Goal: Task Accomplishment & Management: Use online tool/utility

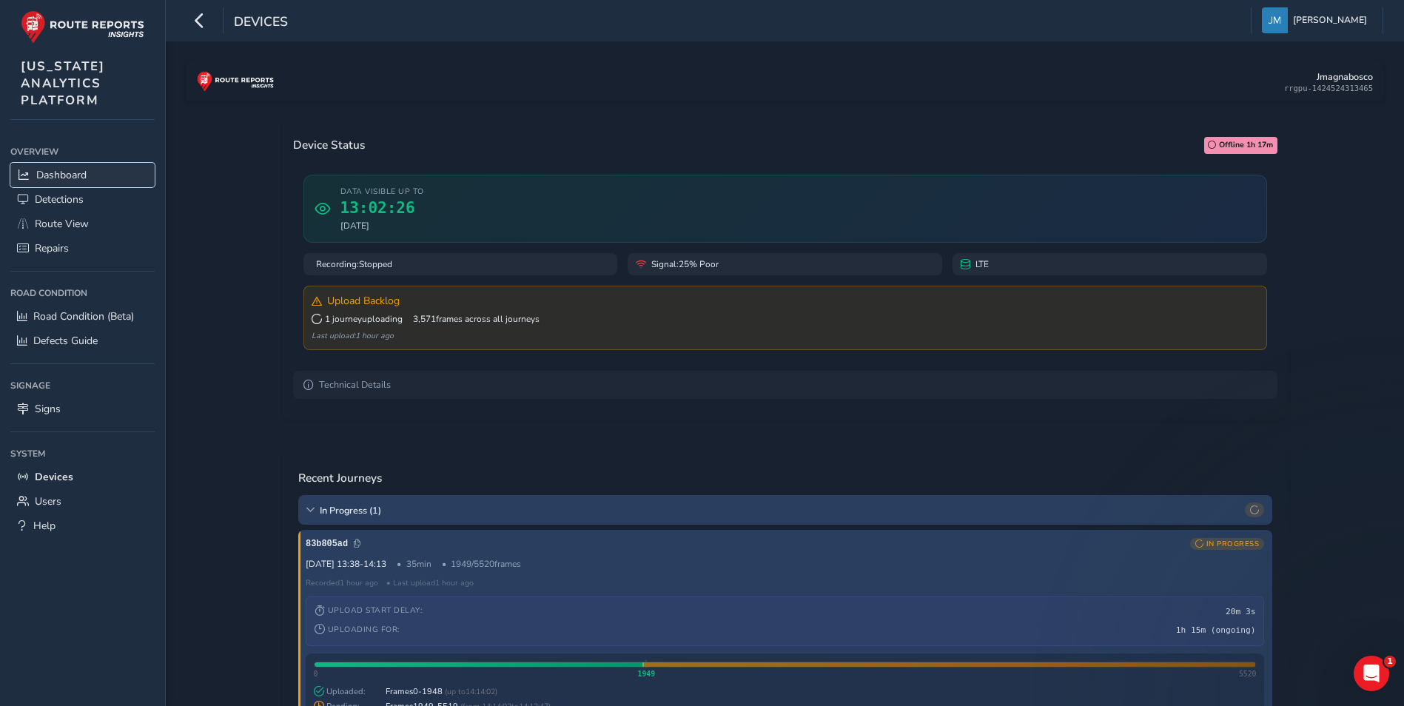
click at [73, 169] on span "Dashboard" at bounding box center [61, 175] width 50 height 14
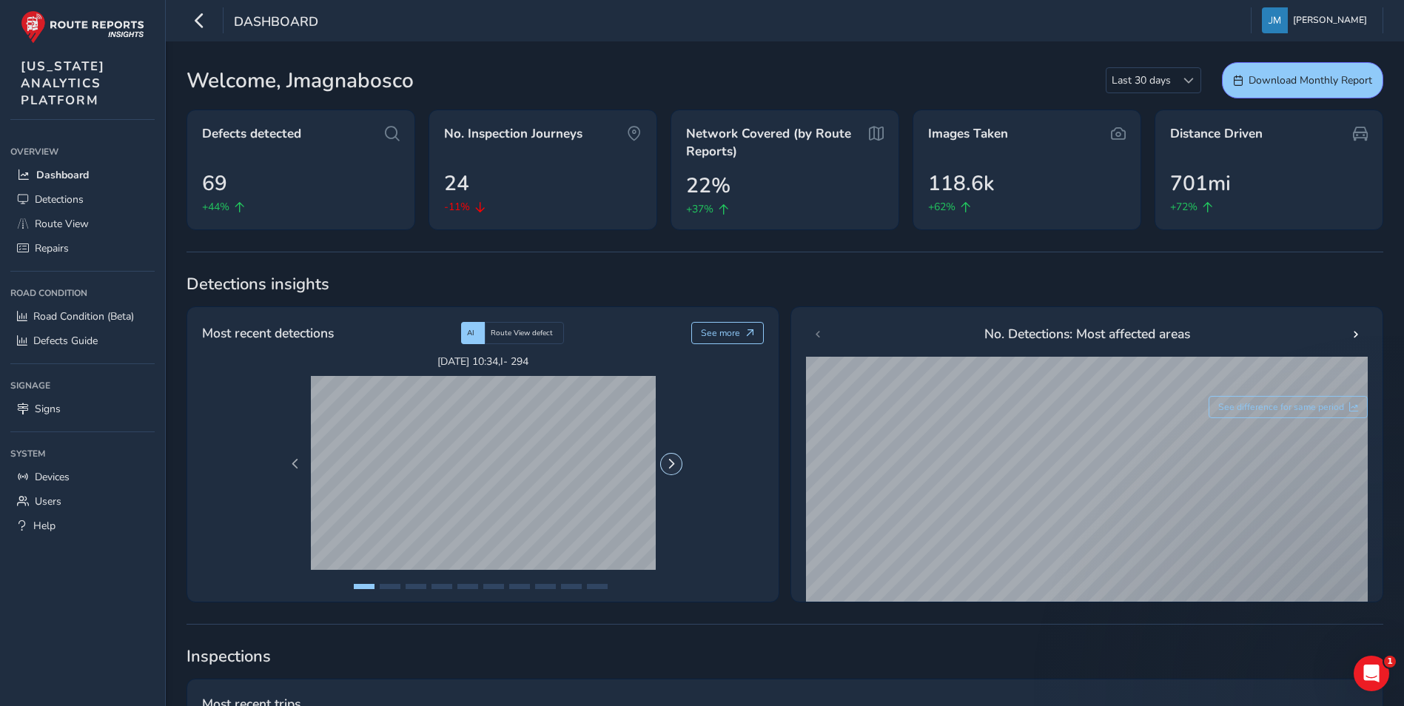
click at [677, 467] on button "Next Page" at bounding box center [671, 464] width 21 height 21
click at [292, 459] on span "Previous Page" at bounding box center [295, 464] width 10 height 10
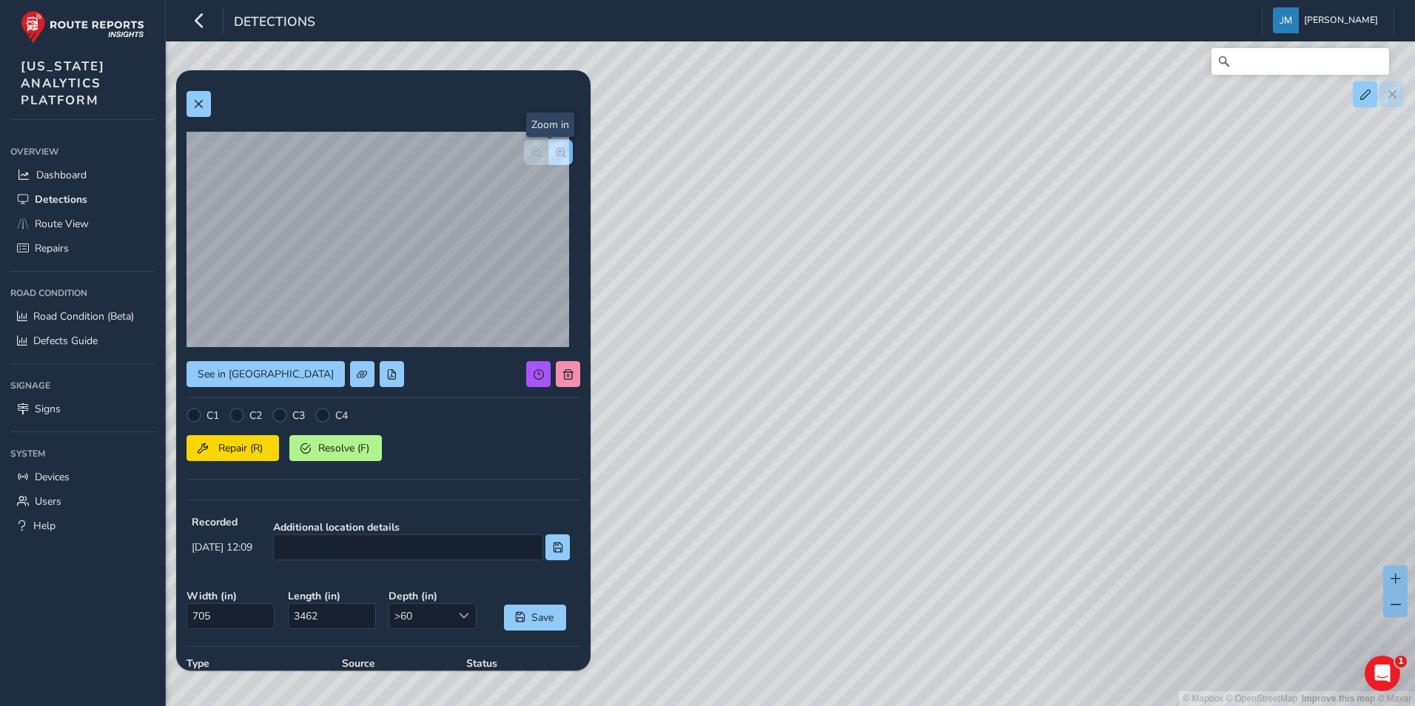
click at [556, 146] on button "button" at bounding box center [560, 152] width 24 height 26
click at [556, 149] on span "button" at bounding box center [561, 152] width 10 height 10
click at [437, 374] on div "See in [GEOGRAPHIC_DATA]" at bounding box center [383, 374] width 394 height 26
click at [342, 450] on span "Resolve (F)" at bounding box center [343, 448] width 55 height 14
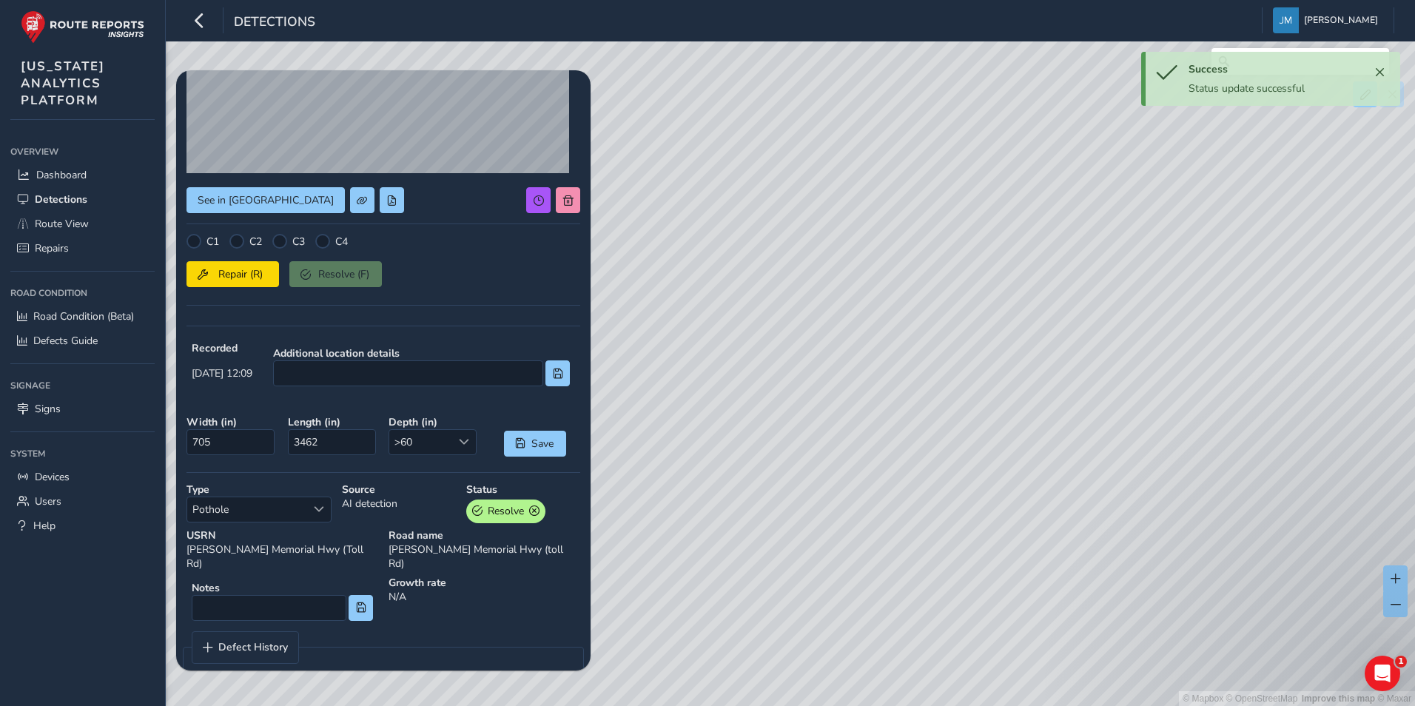
scroll to position [184, 0]
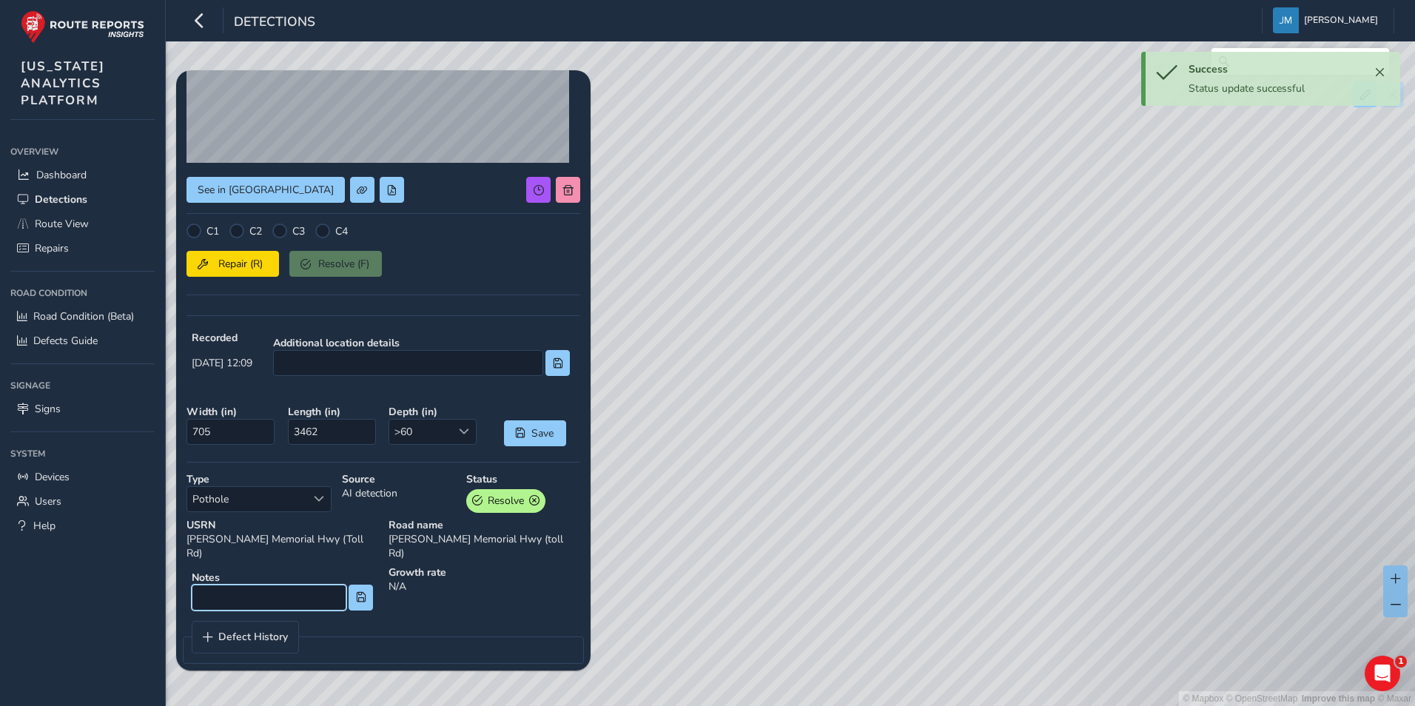
click at [269, 585] on input at bounding box center [269, 598] width 155 height 26
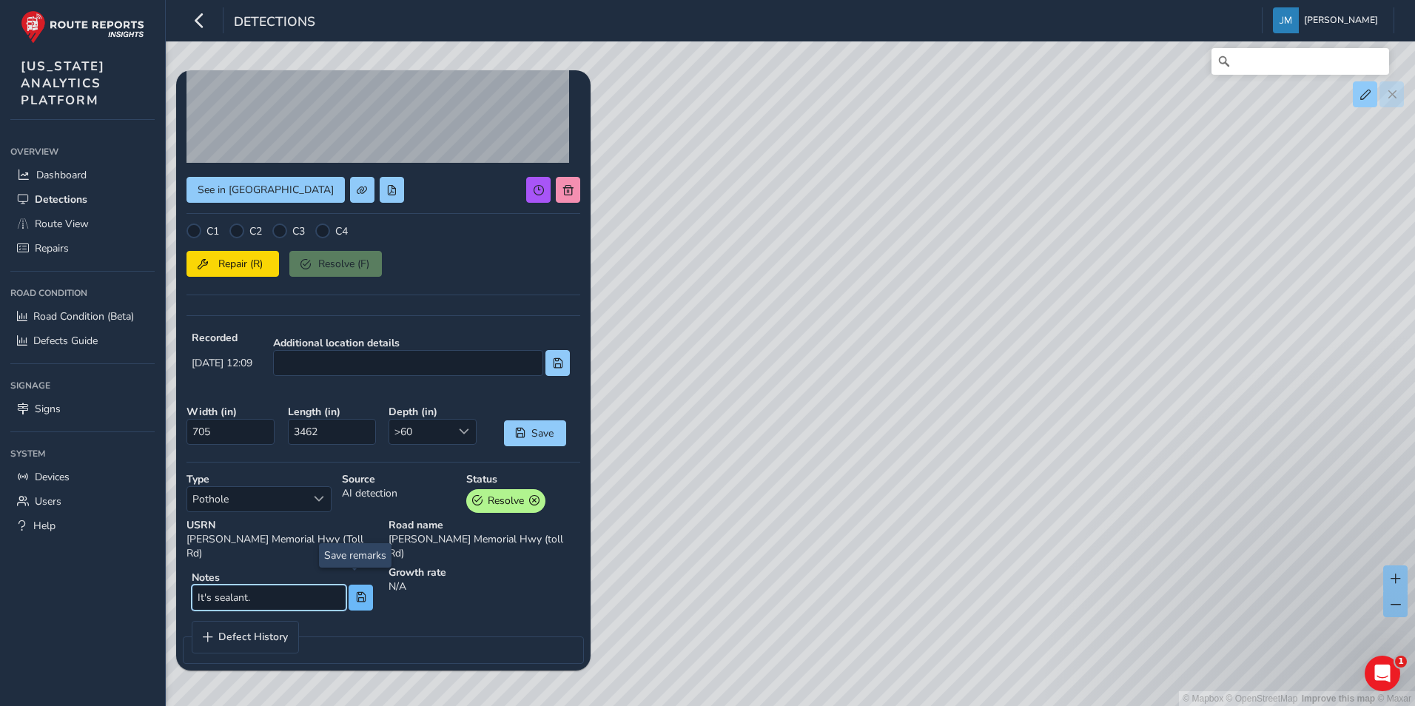
type input "It's sealant."
click at [360, 592] on span at bounding box center [361, 597] width 10 height 10
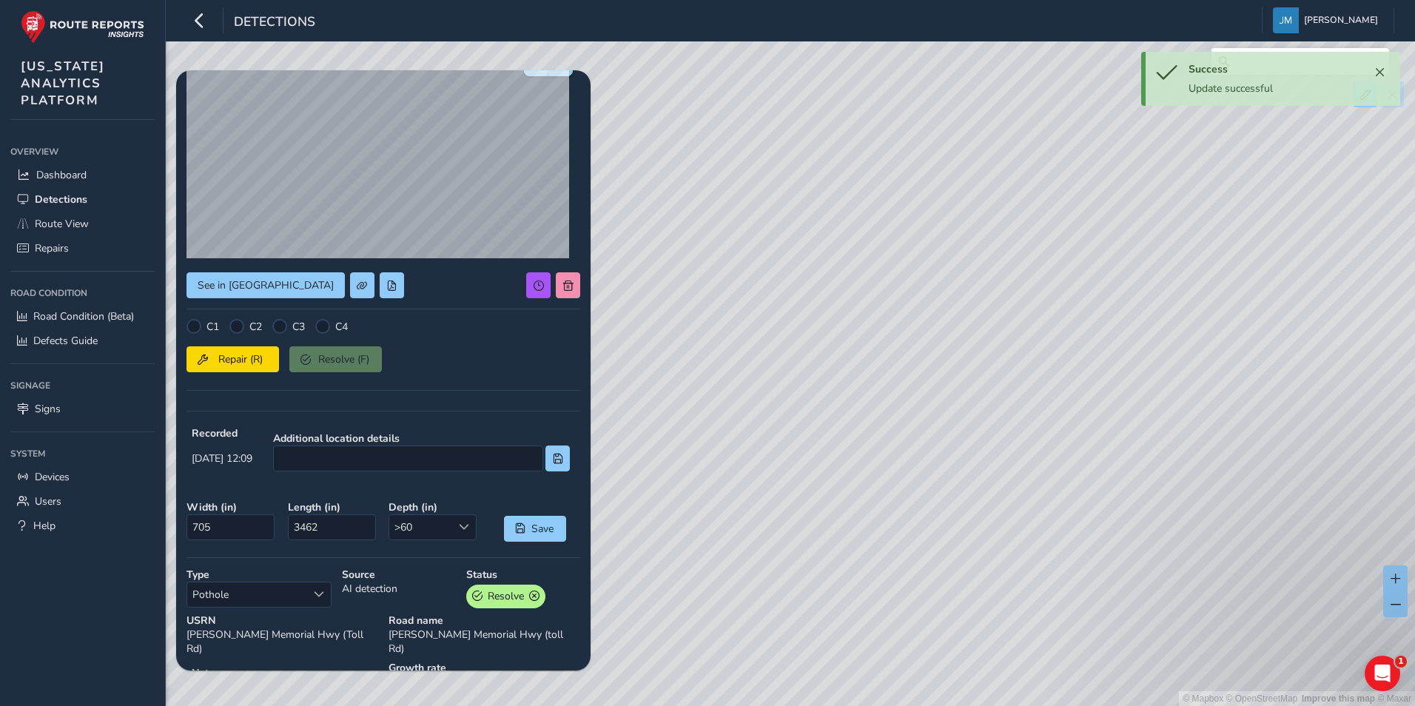
scroll to position [0, 0]
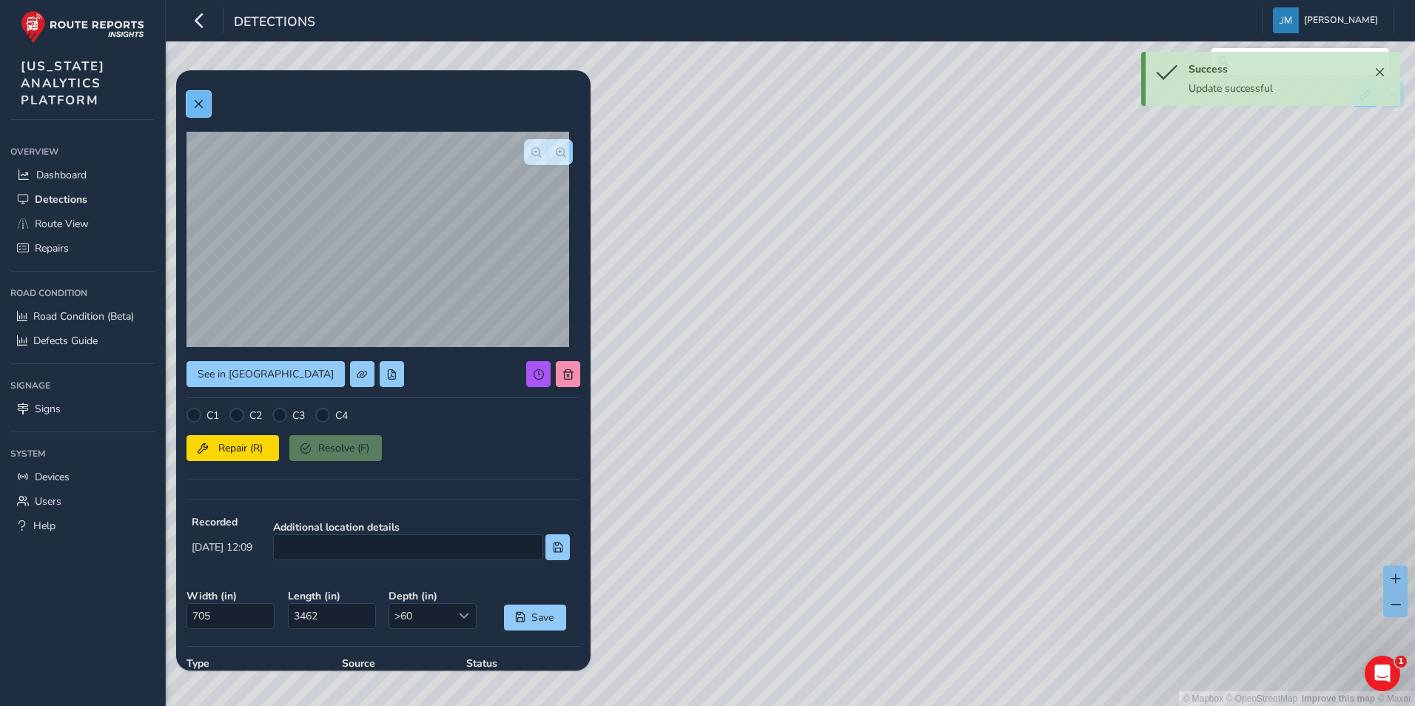
click at [192, 108] on button at bounding box center [198, 104] width 24 height 26
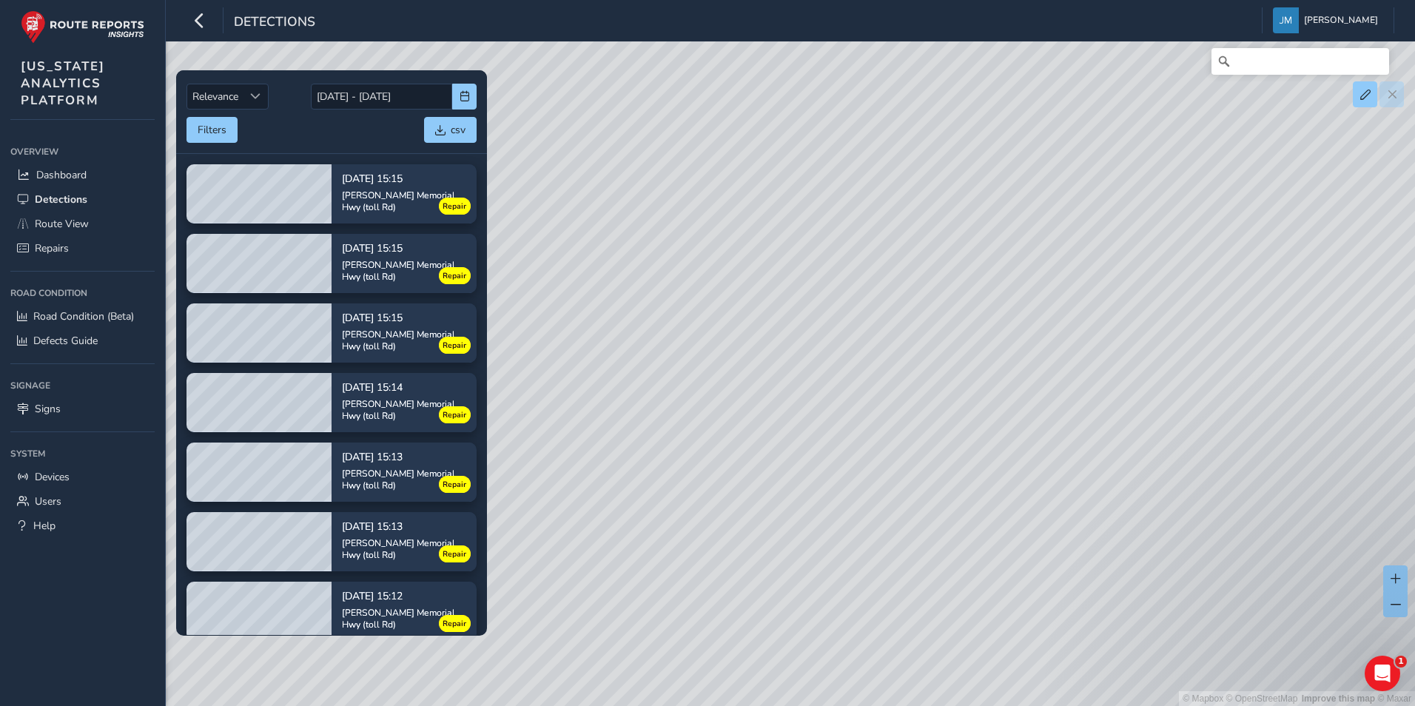
drag, startPoint x: 899, startPoint y: 345, endPoint x: 708, endPoint y: 491, distance: 240.2
click at [805, 490] on div "© Mapbox © OpenStreetMap Improve this map © Maxar" at bounding box center [707, 353] width 1415 height 706
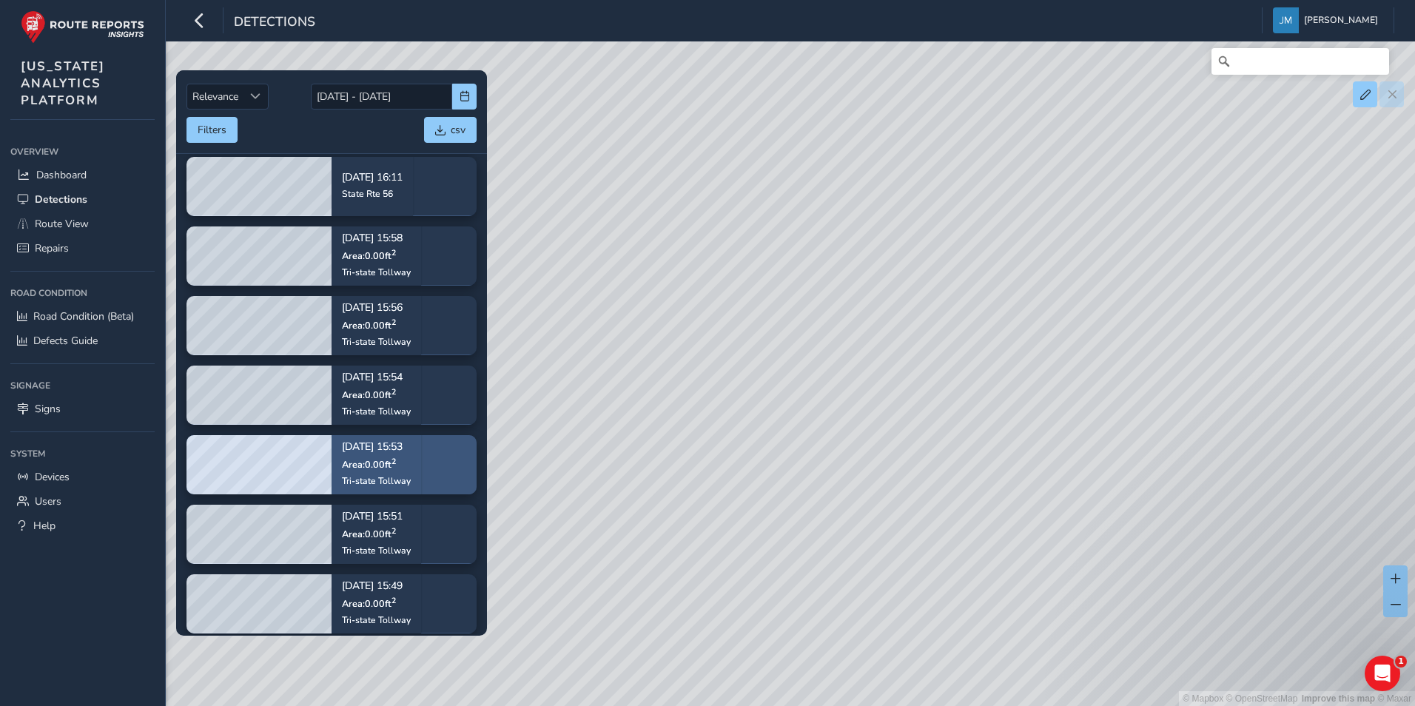
scroll to position [1258, 0]
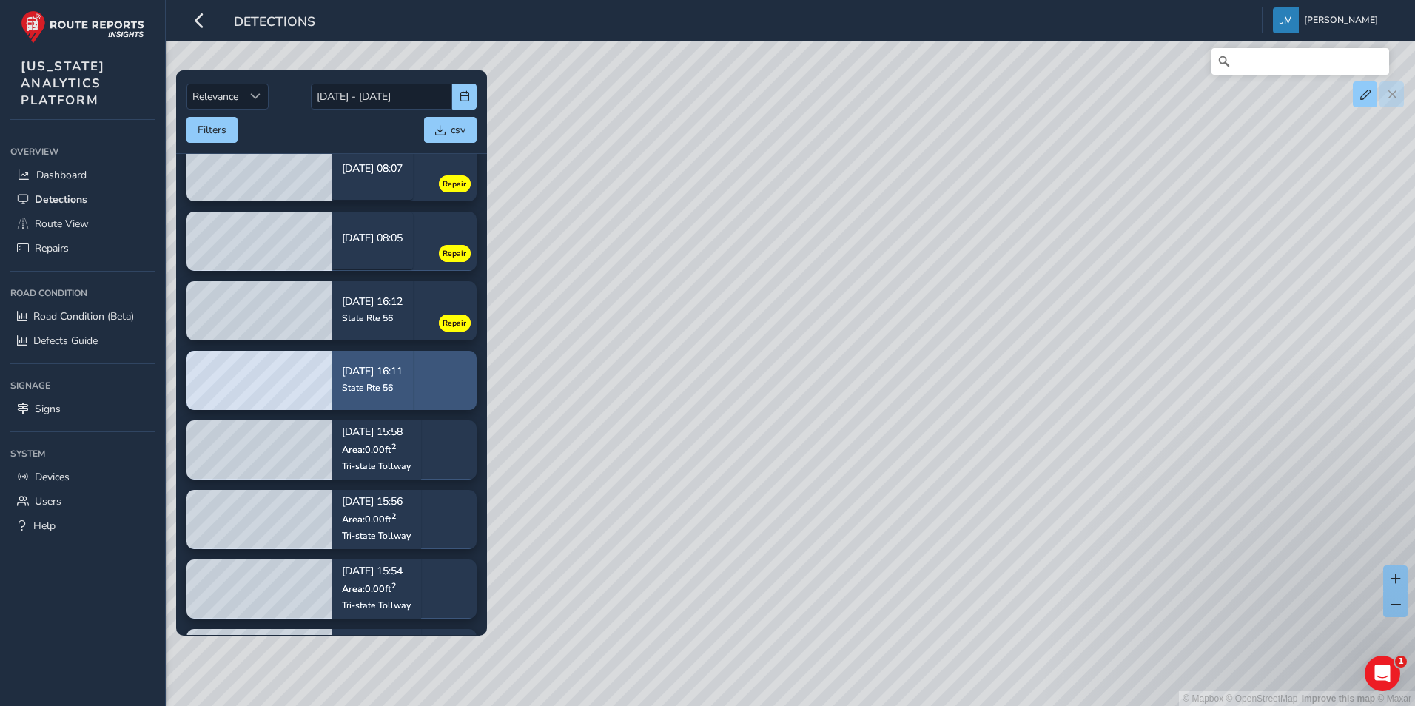
click at [413, 378] on div "[DATE] 16:11 State Rte 56" at bounding box center [372, 380] width 81 height 69
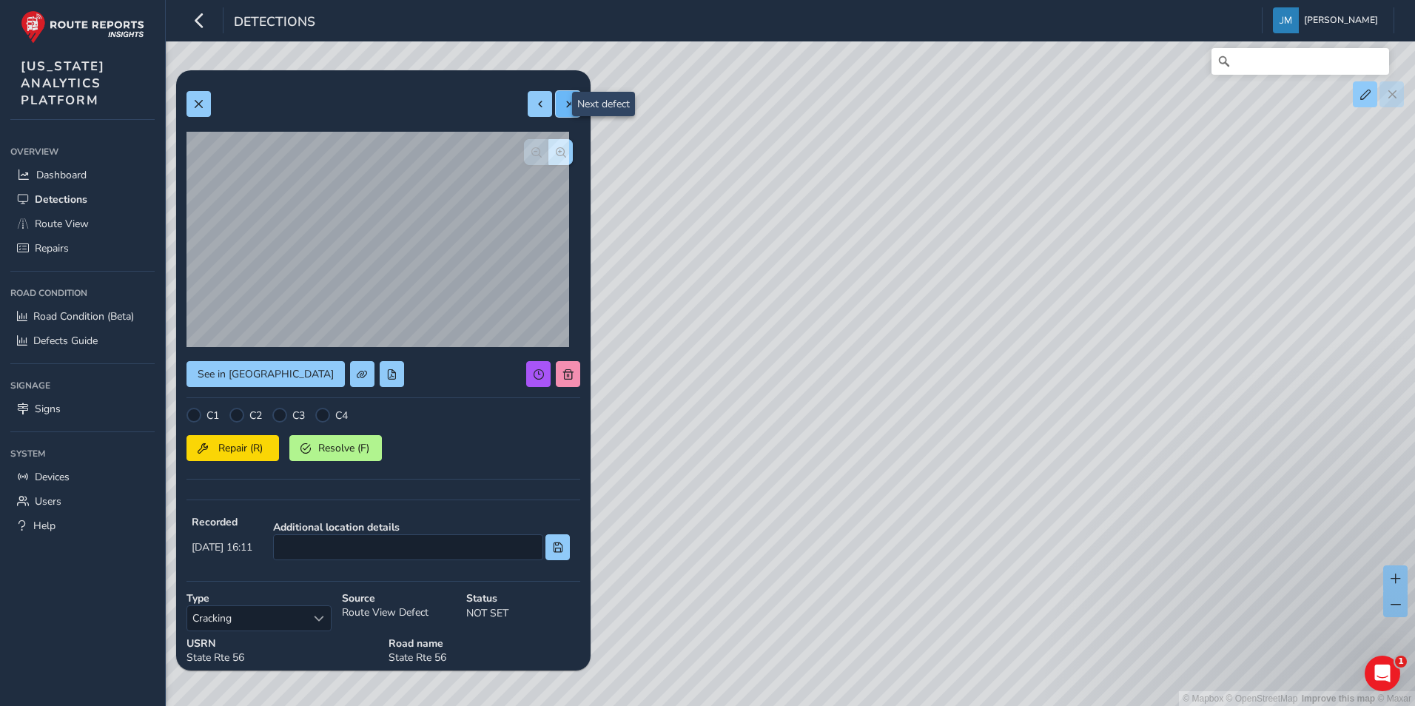
click at [563, 104] on button at bounding box center [568, 104] width 24 height 26
click at [556, 152] on span "button" at bounding box center [561, 152] width 10 height 10
click at [559, 98] on button at bounding box center [568, 104] width 24 height 26
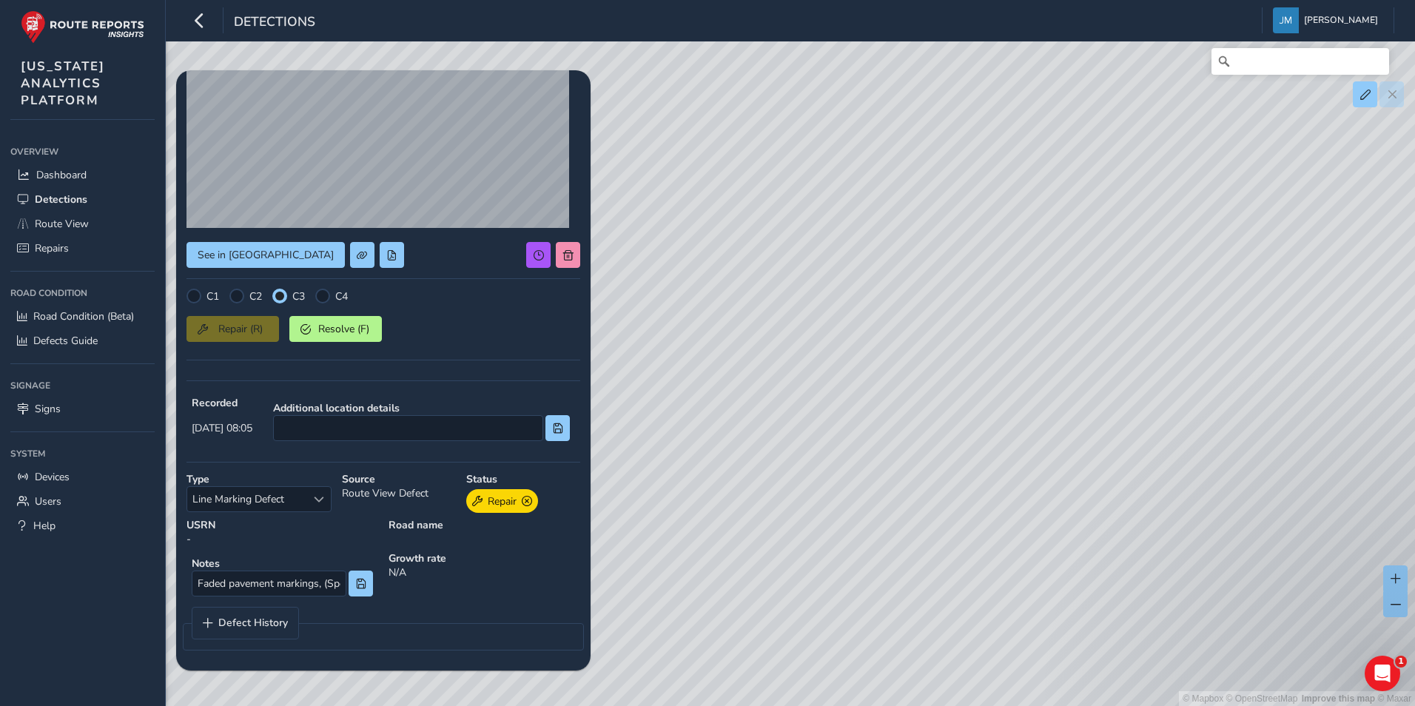
scroll to position [46, 0]
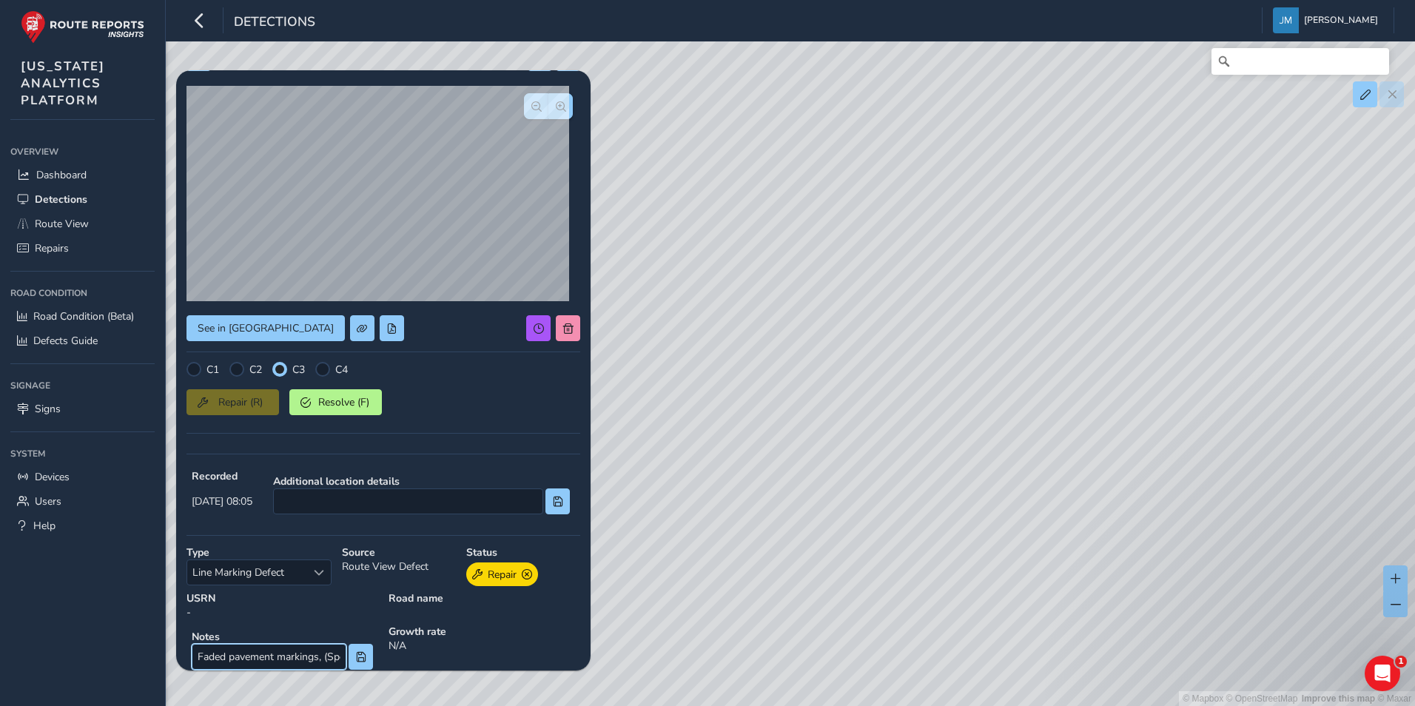
click at [303, 656] on input "Faded pavement markings, (Spotty)" at bounding box center [269, 657] width 155 height 26
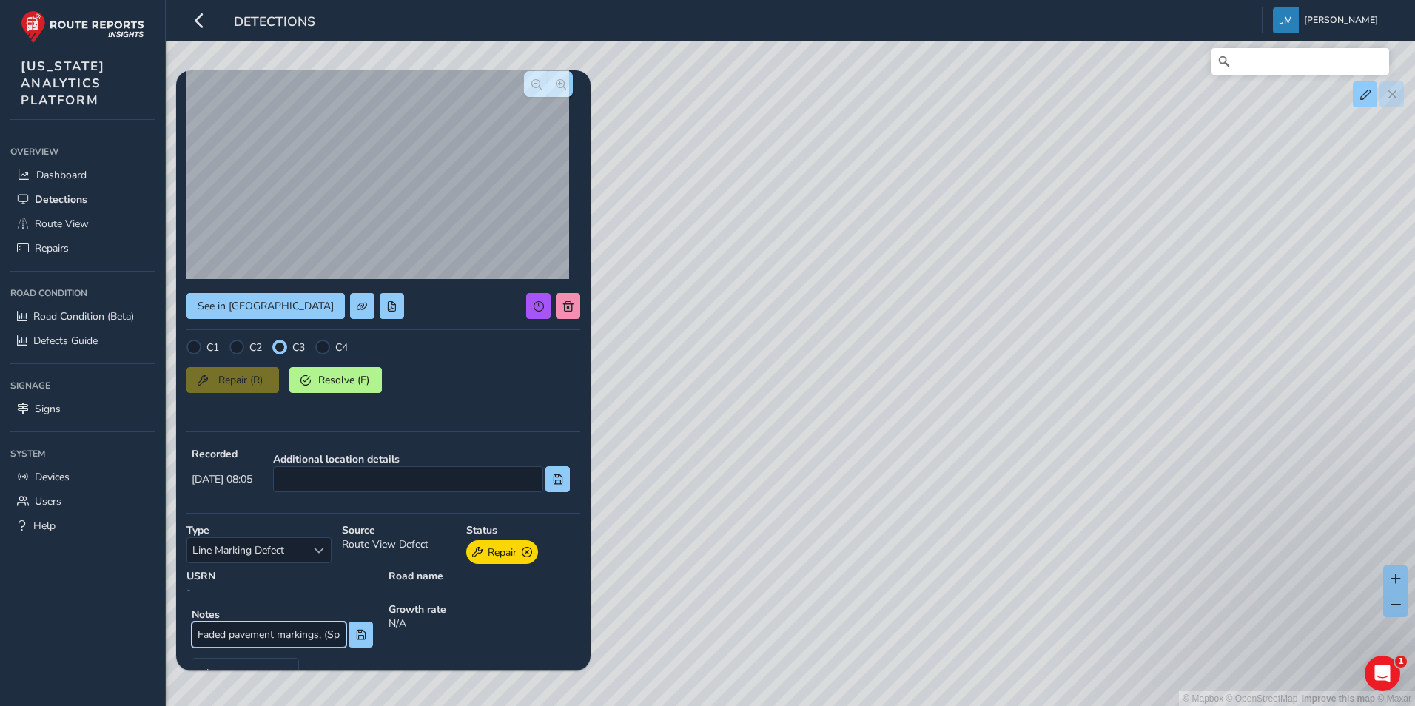
scroll to position [0, 0]
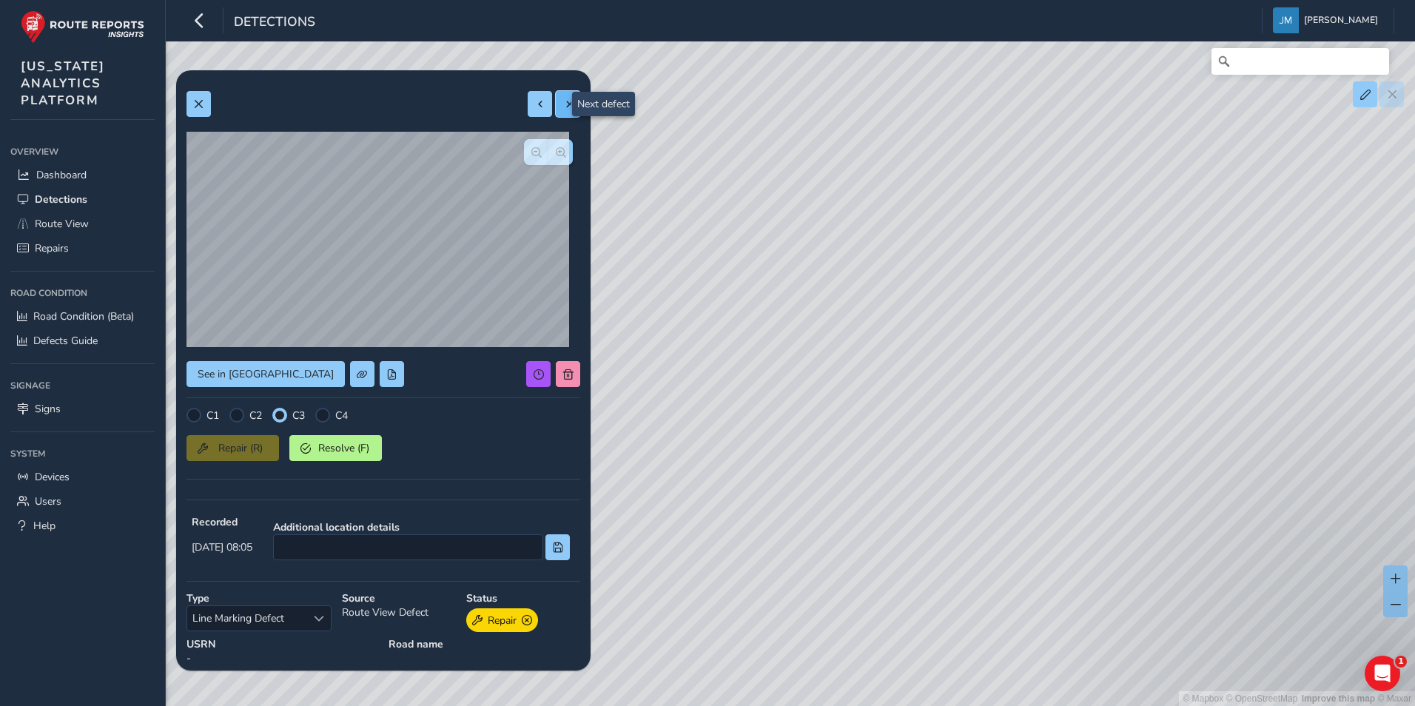
click at [563, 99] on span at bounding box center [568, 104] width 10 height 10
type input "Alligator cracking"
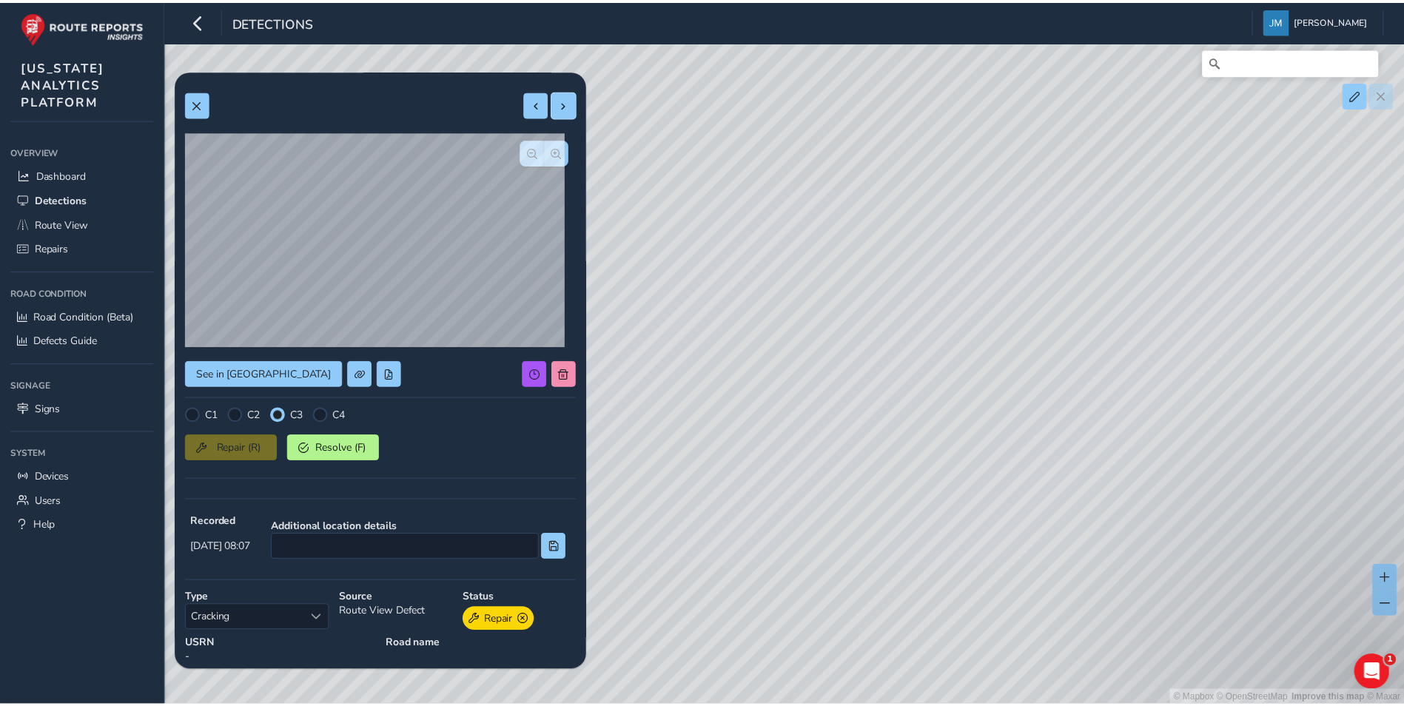
scroll to position [119, 0]
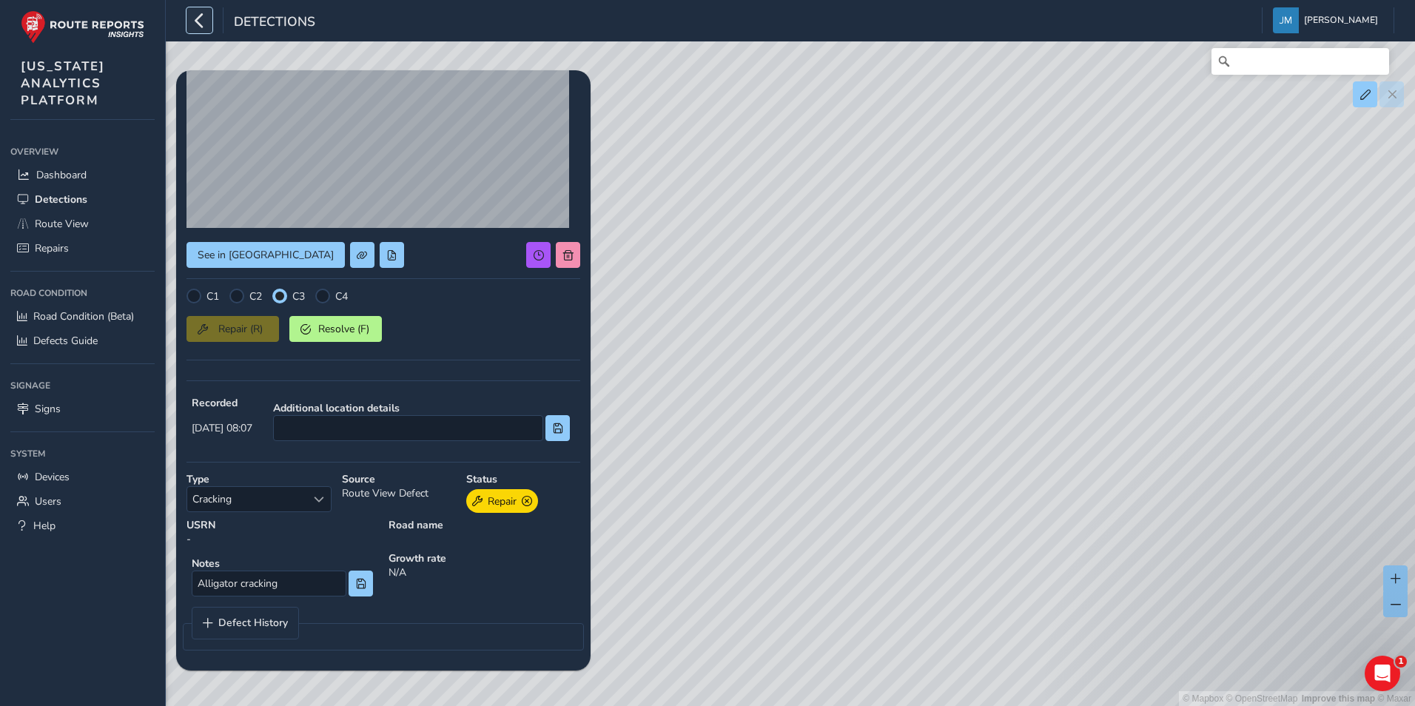
click at [202, 10] on icon "button" at bounding box center [200, 20] width 16 height 26
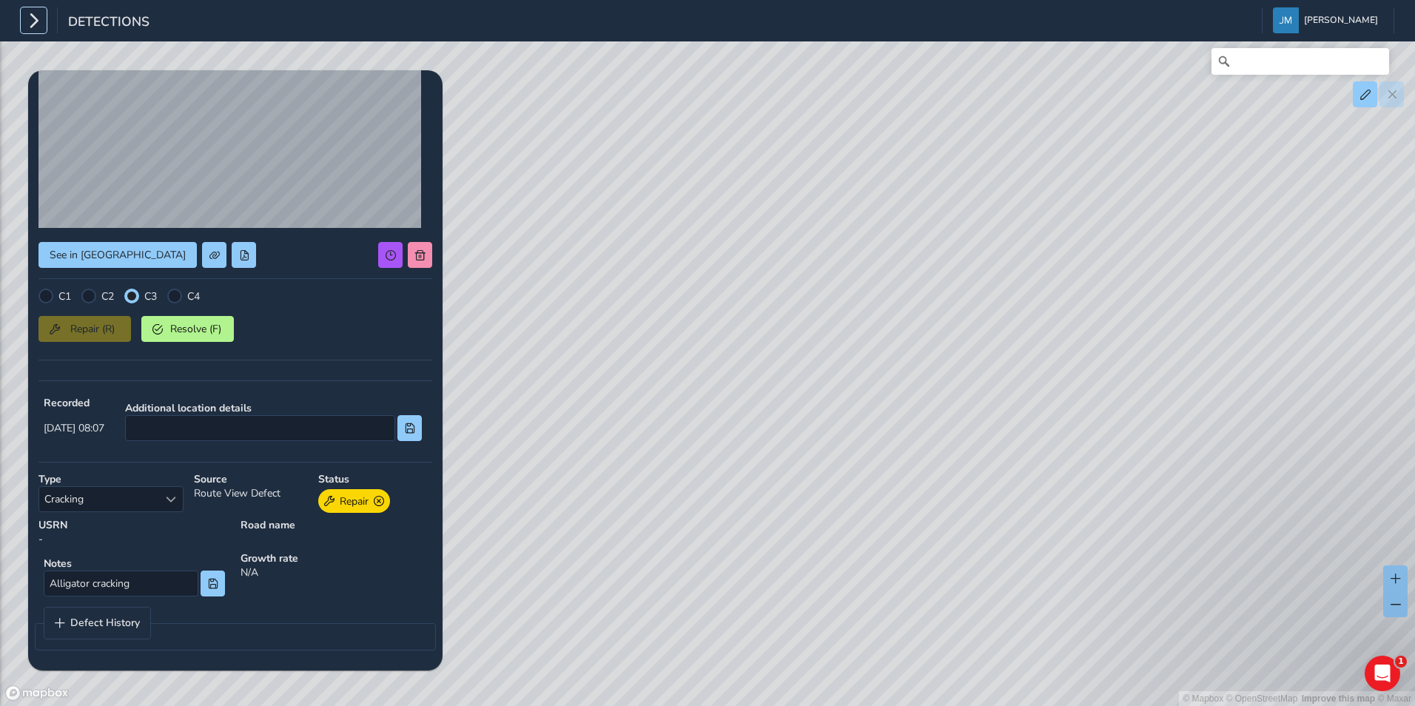
drag, startPoint x: 21, startPoint y: 30, endPoint x: 32, endPoint y: 27, distance: 10.6
click at [26, 29] on button "button" at bounding box center [34, 20] width 26 height 26
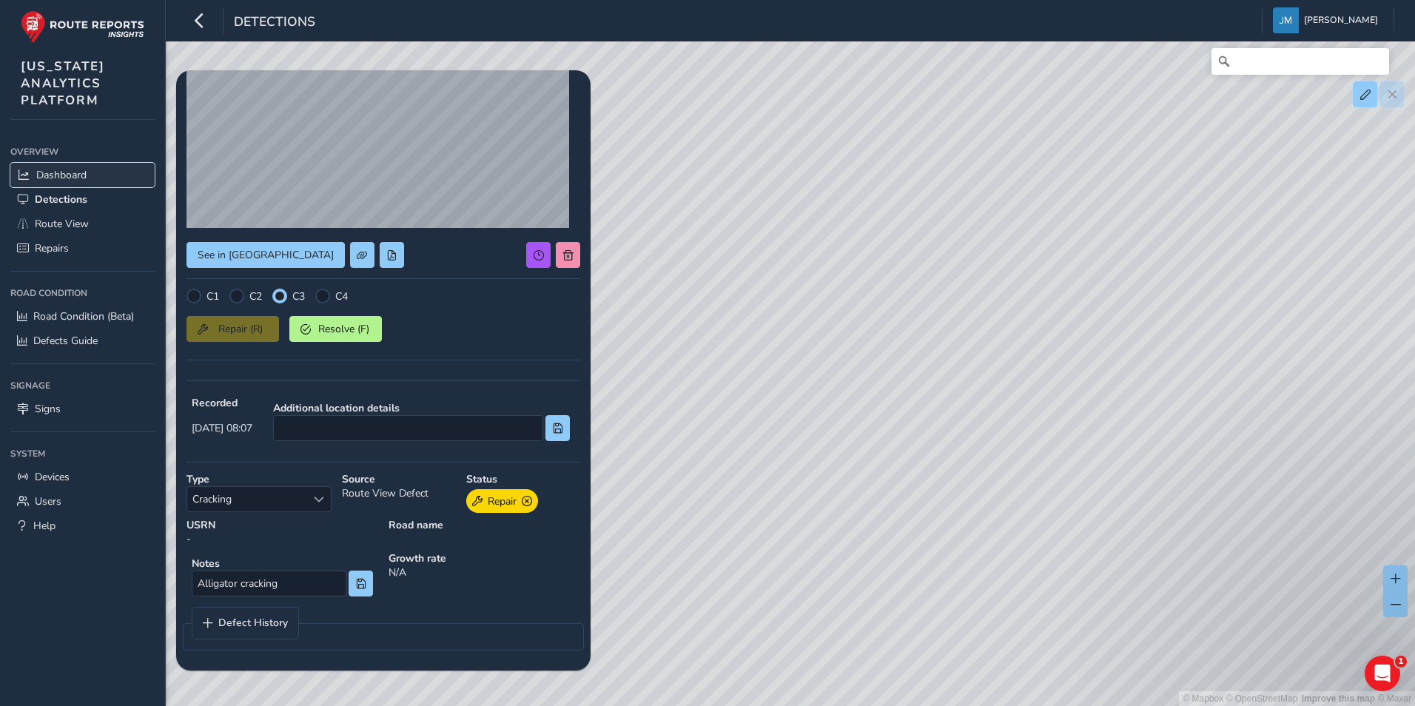
click at [42, 164] on link "Dashboard" at bounding box center [82, 175] width 144 height 24
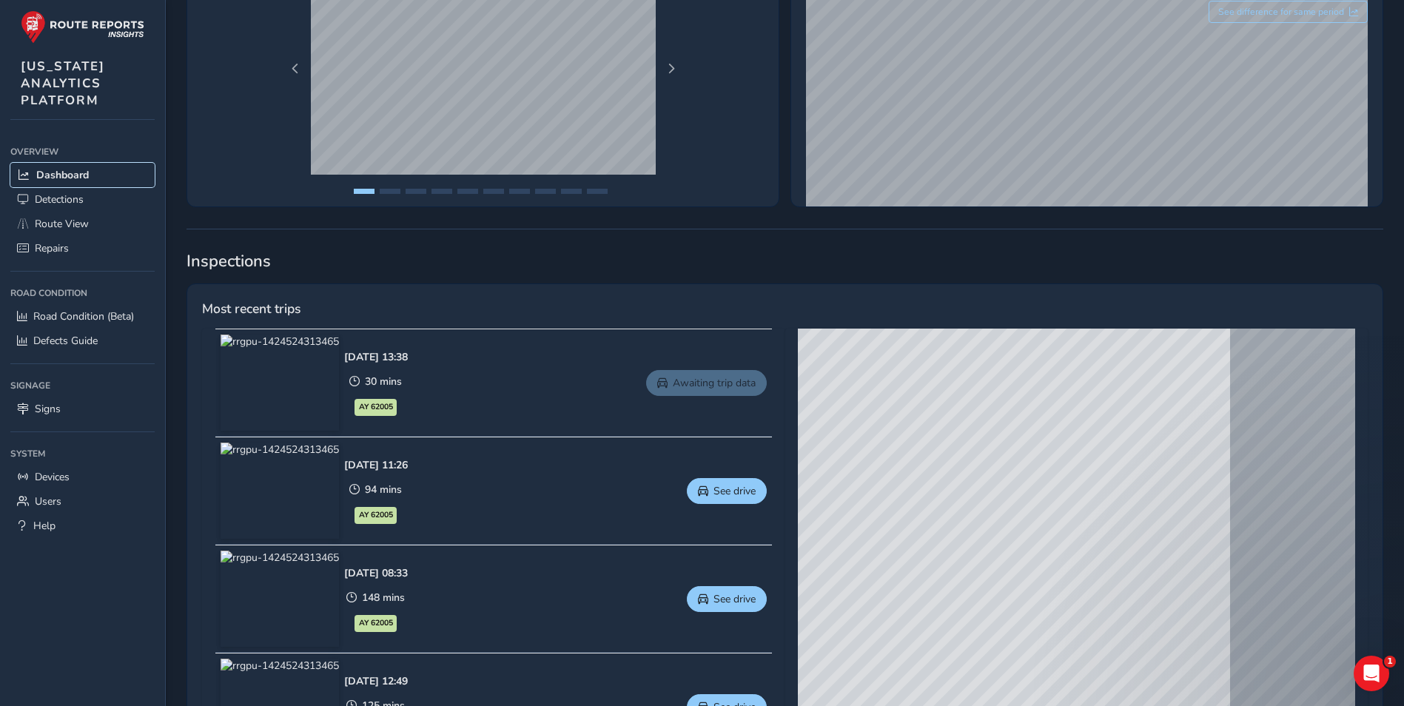
scroll to position [296, 0]
